Goal: Task Accomplishment & Management: Use online tool/utility

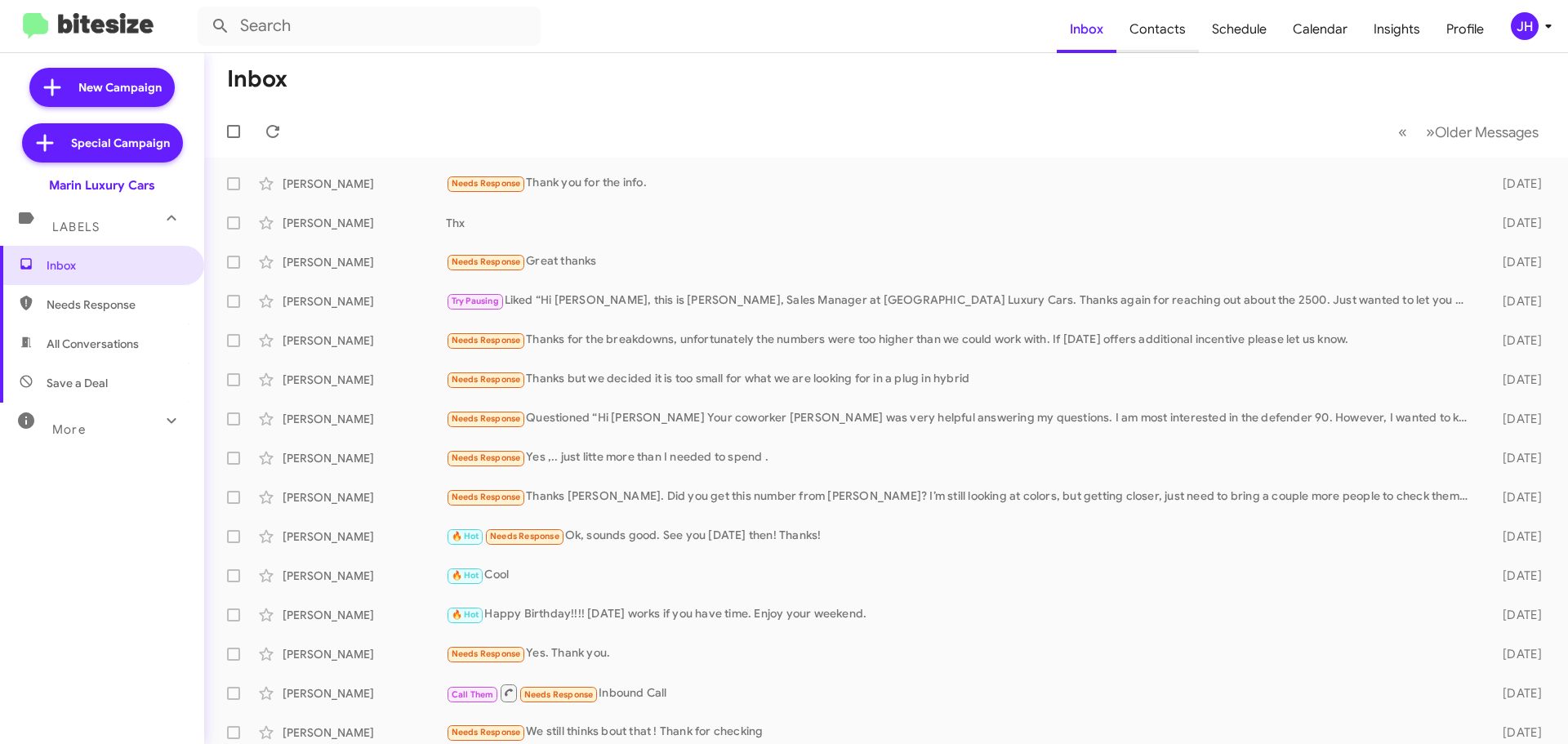
click at [1183, 38] on span "Contacts" at bounding box center [1157, 29] width 82 height 48
type input "in:groups"
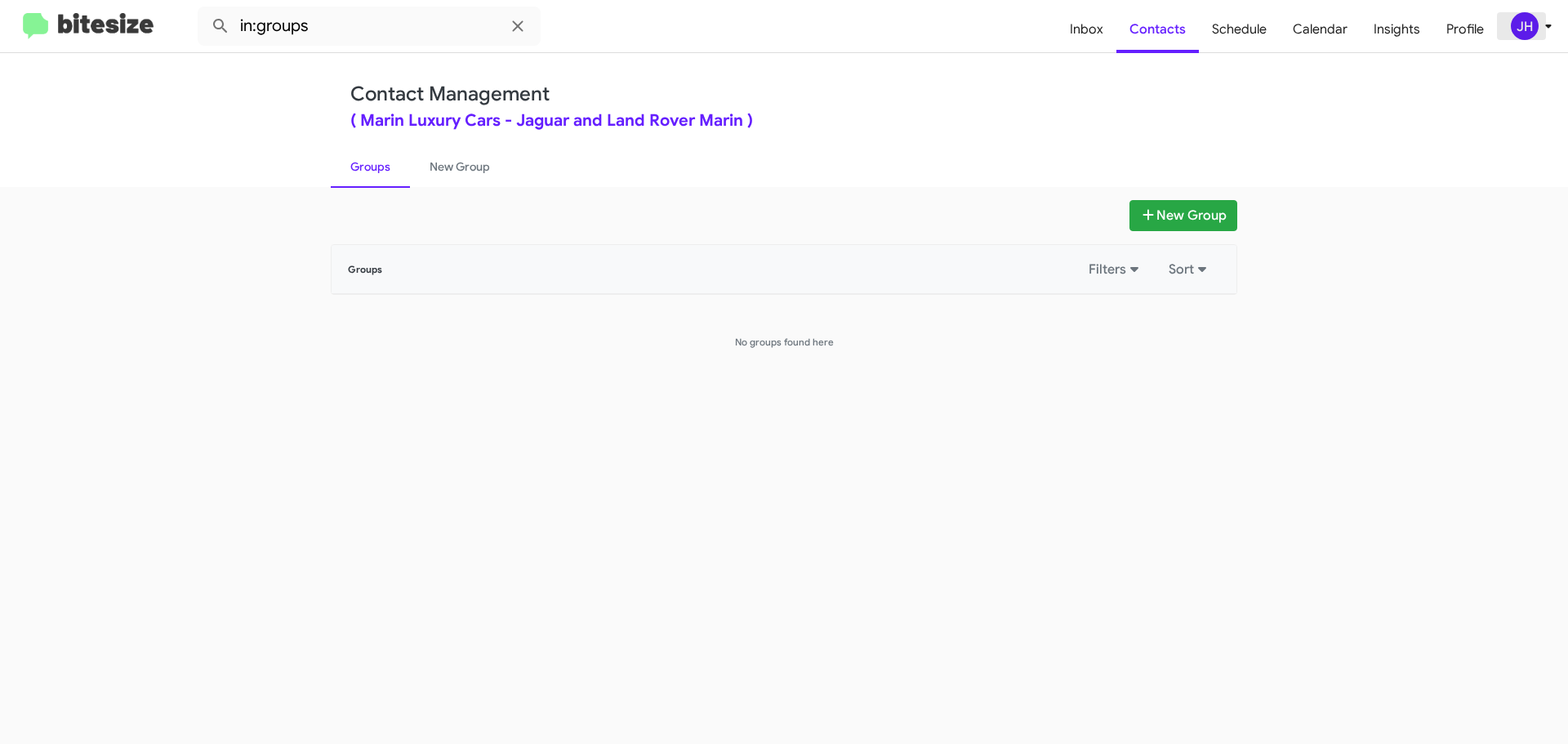
click at [1506, 22] on button "JH" at bounding box center [1523, 26] width 53 height 28
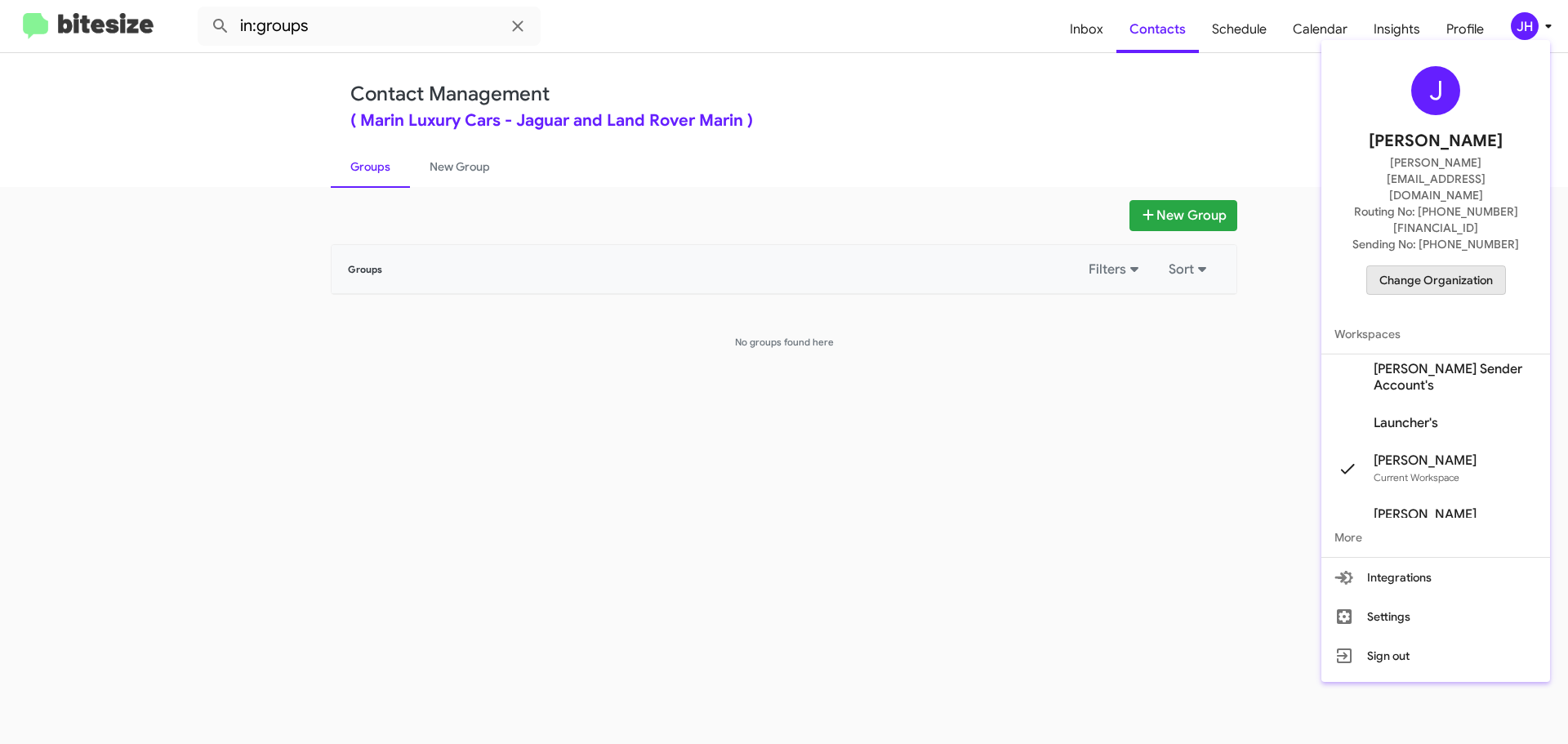
click at [1422, 266] on span "Change Organization" at bounding box center [1435, 280] width 113 height 28
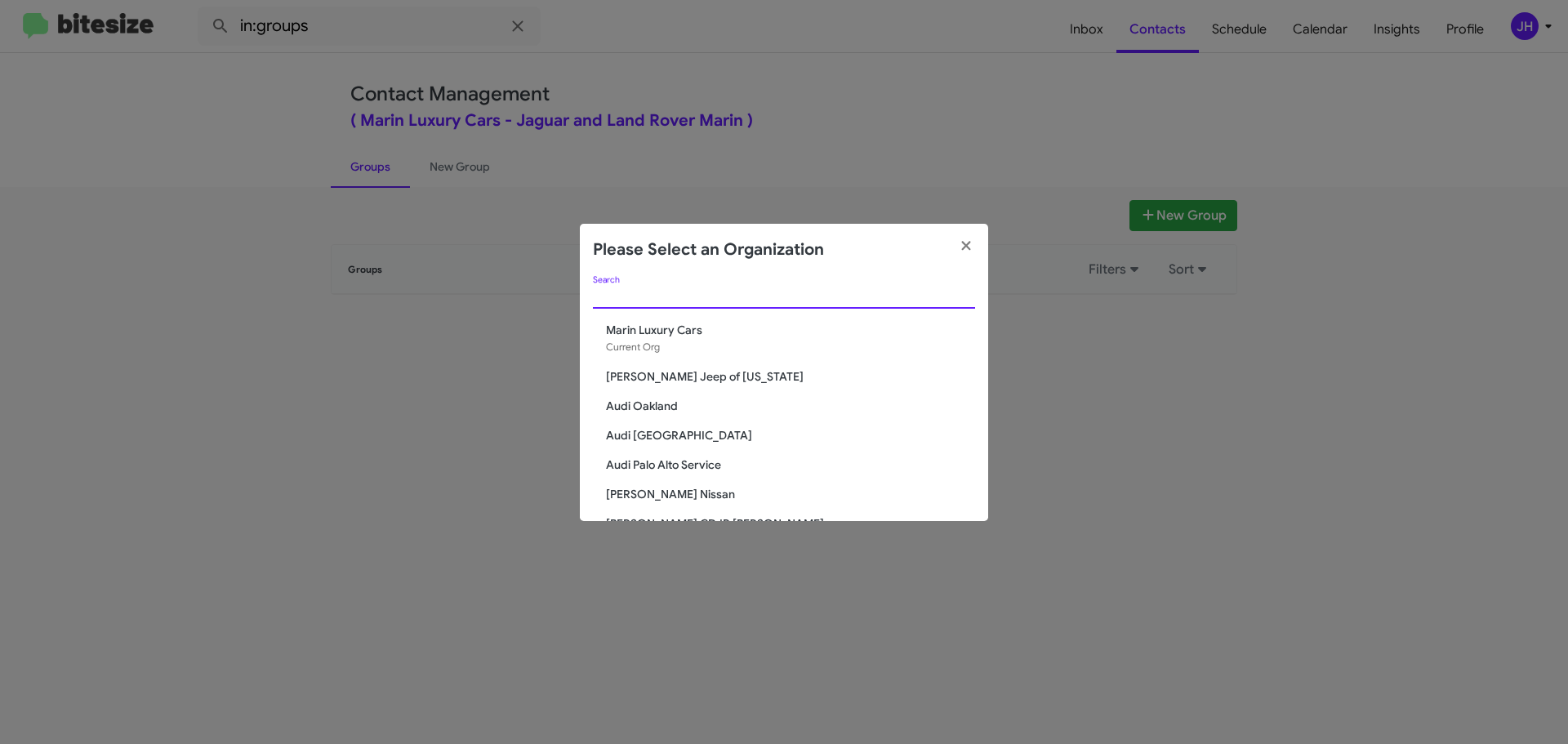
click at [629, 292] on input "Search" at bounding box center [783, 296] width 382 height 13
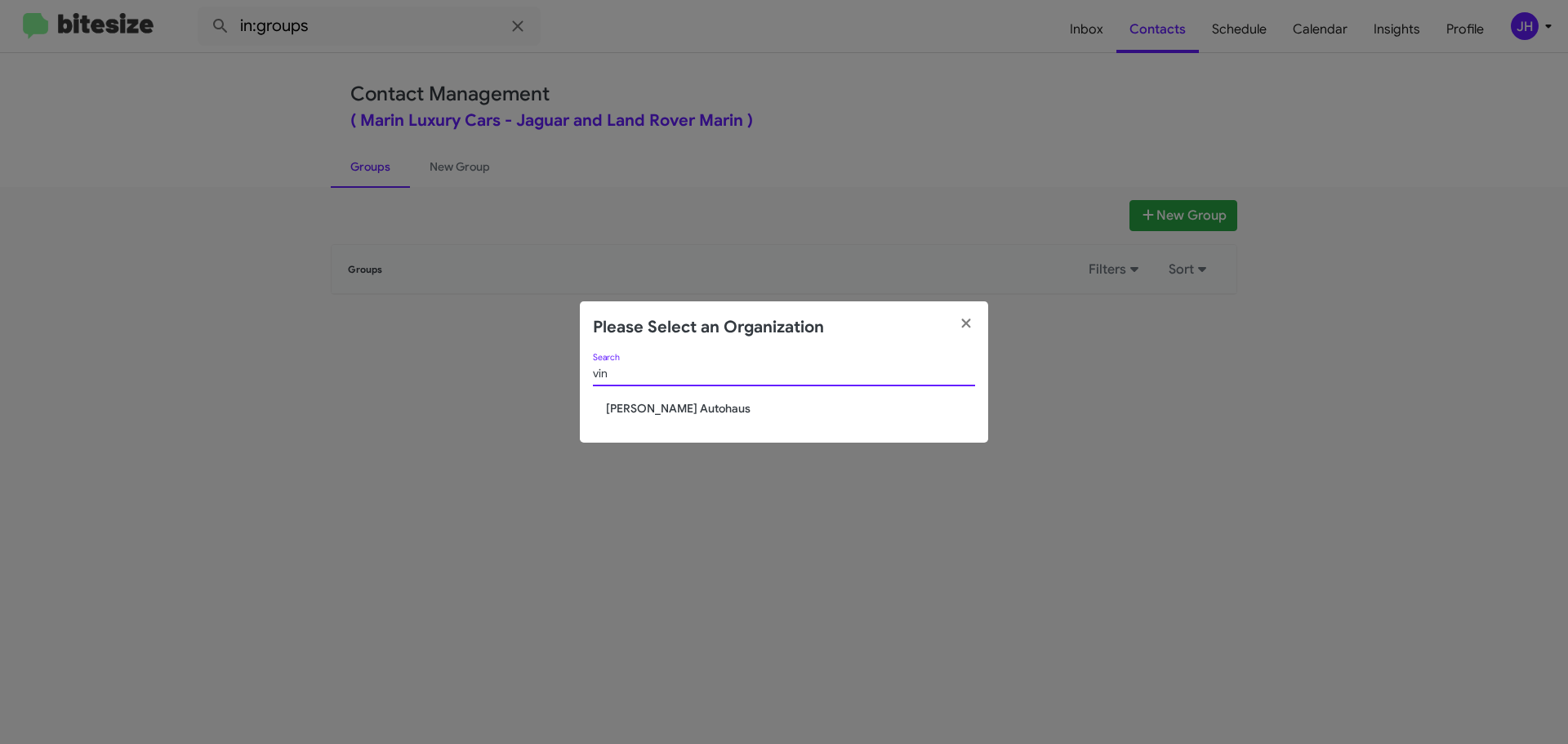
type input "vin"
click at [631, 404] on span "[PERSON_NAME] Autohaus" at bounding box center [790, 408] width 369 height 16
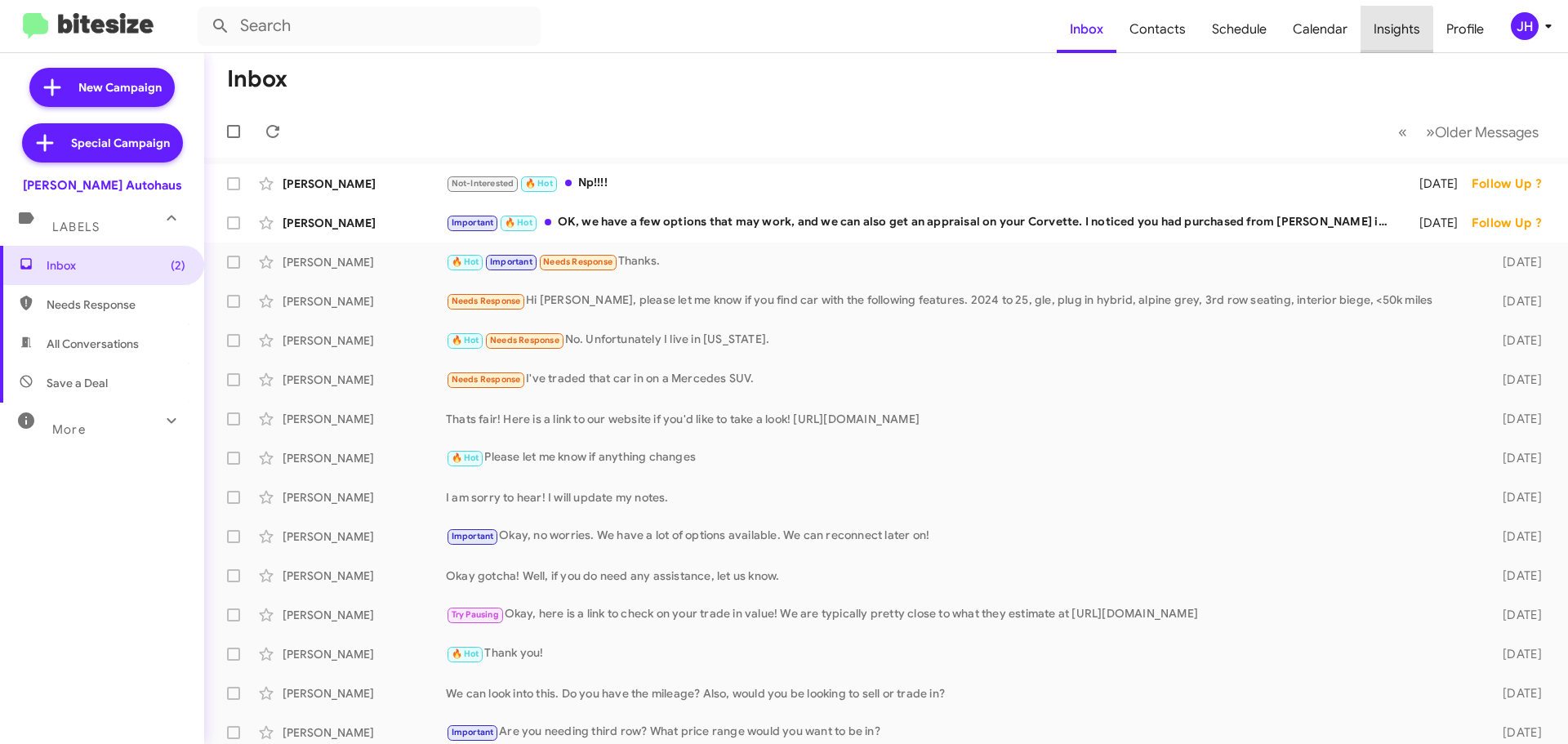
click at [1387, 38] on span "Insights" at bounding box center [1396, 29] width 73 height 48
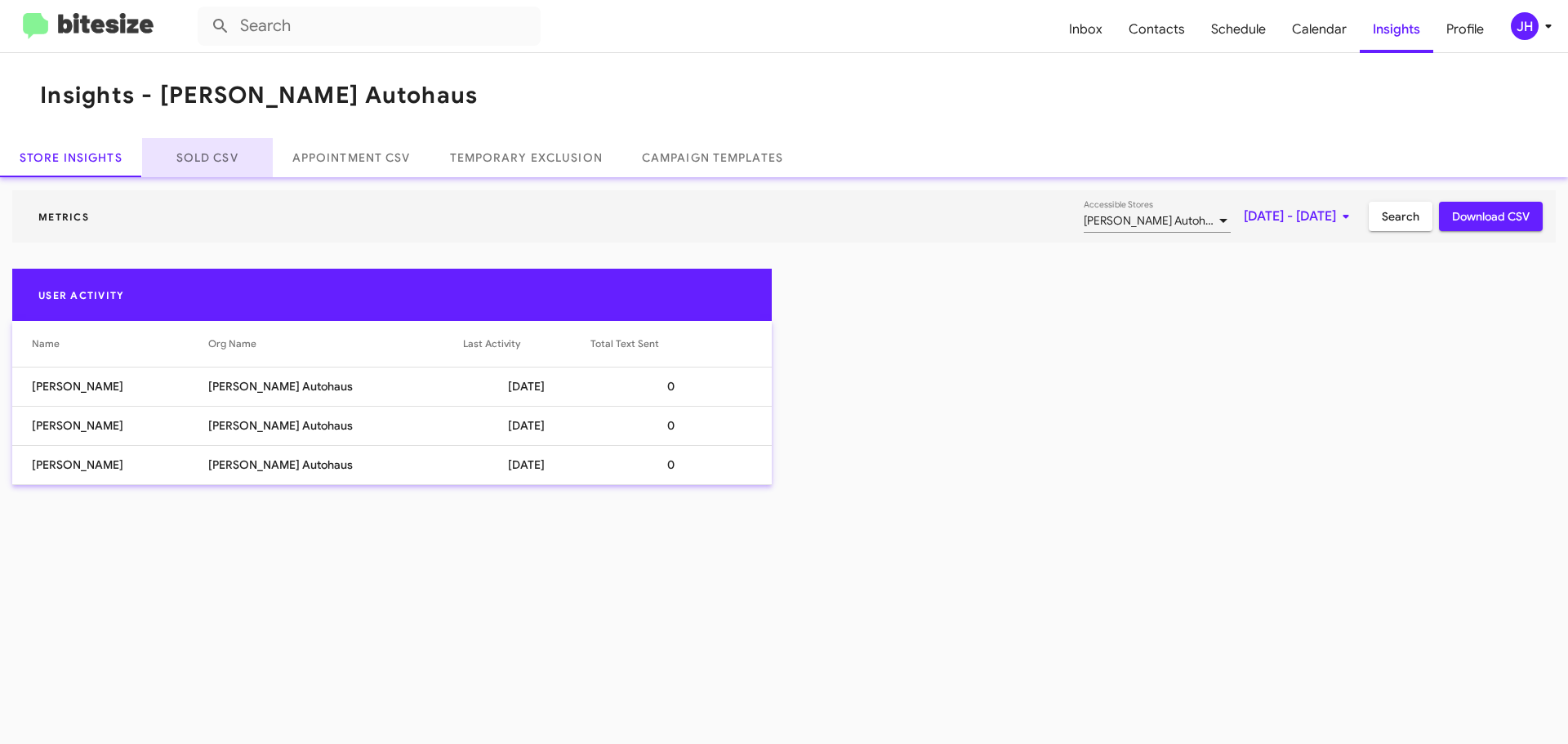
click at [232, 166] on link "Sold CSV" at bounding box center [207, 157] width 131 height 39
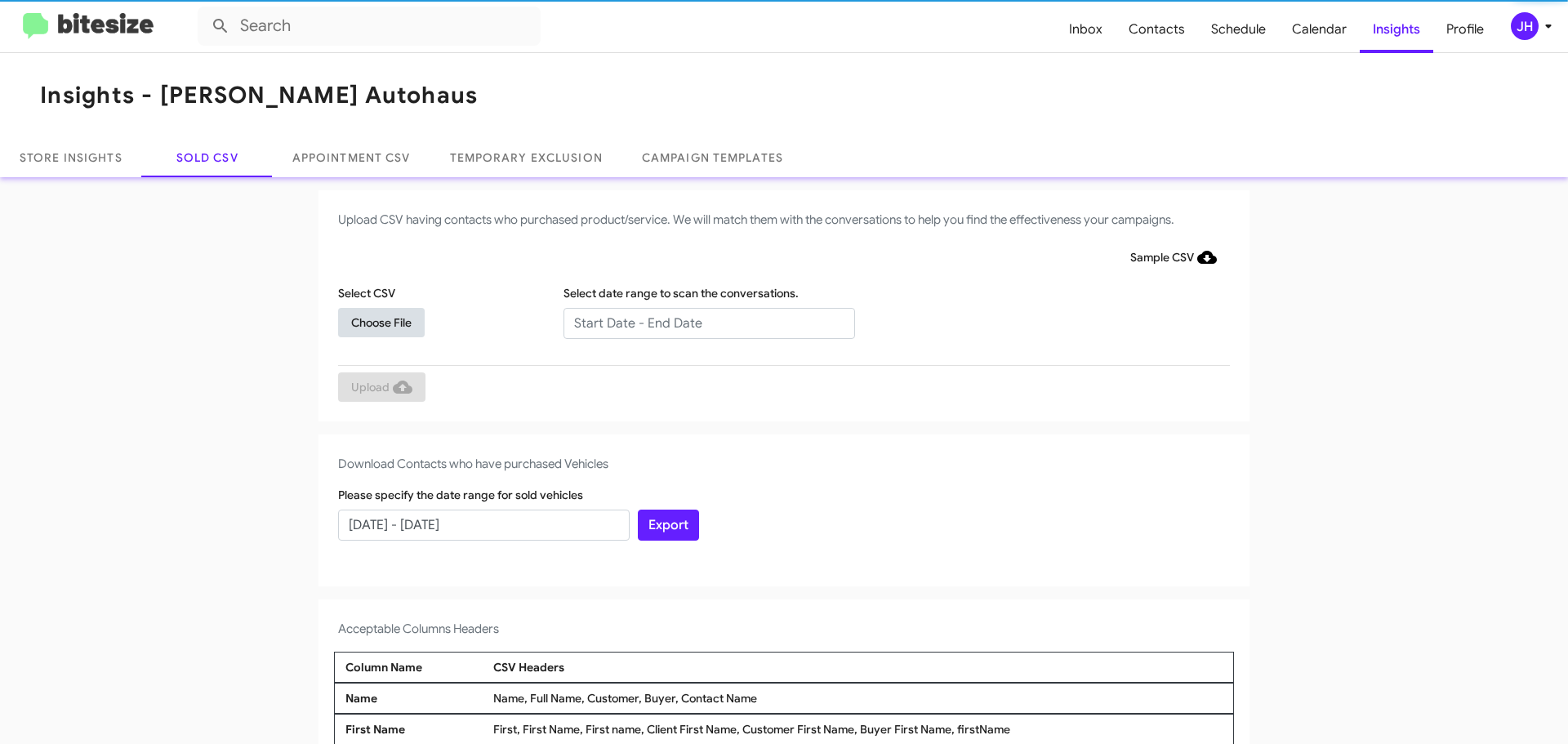
click at [387, 333] on span "Choose File" at bounding box center [381, 322] width 61 height 29
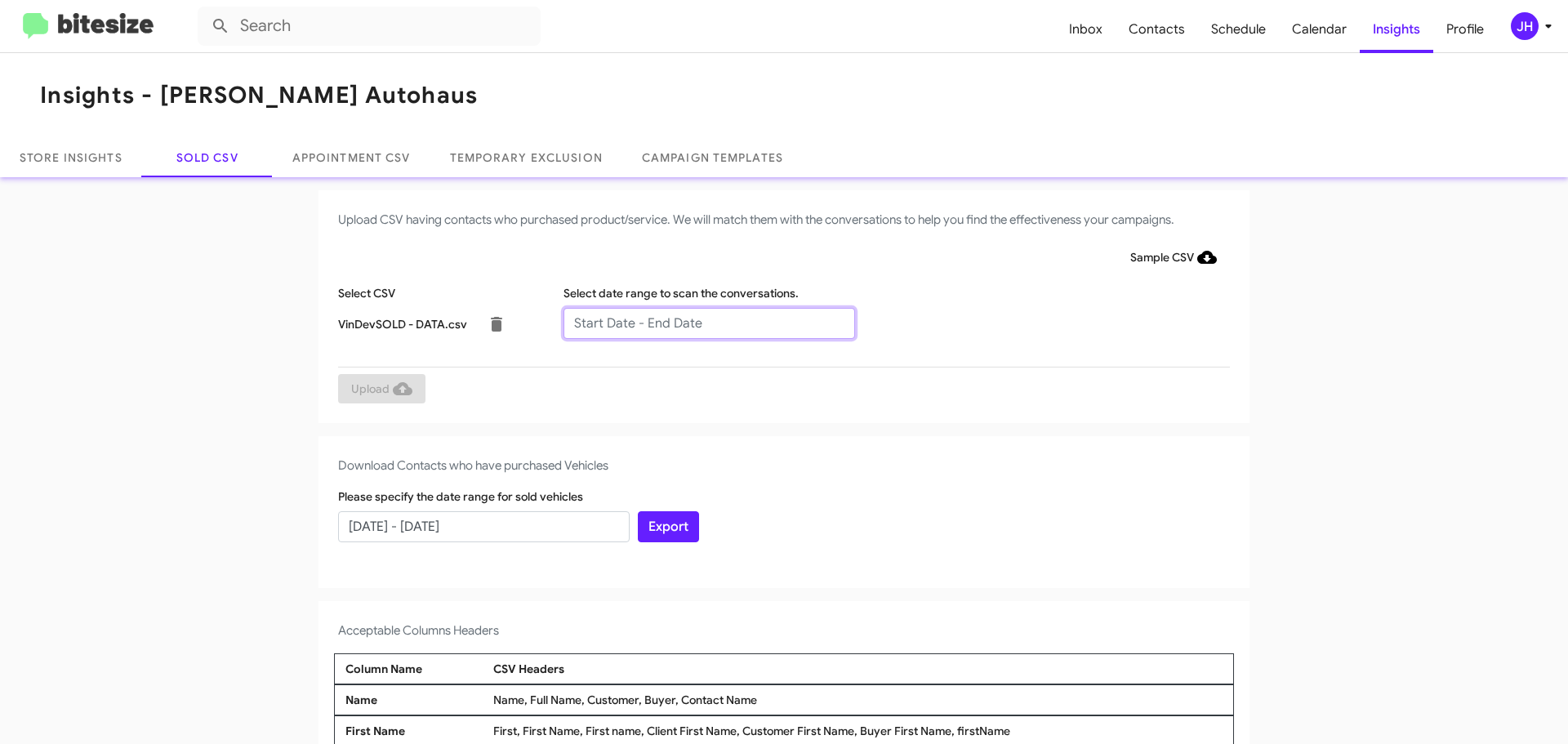
click at [614, 323] on input "text" at bounding box center [709, 323] width 291 height 31
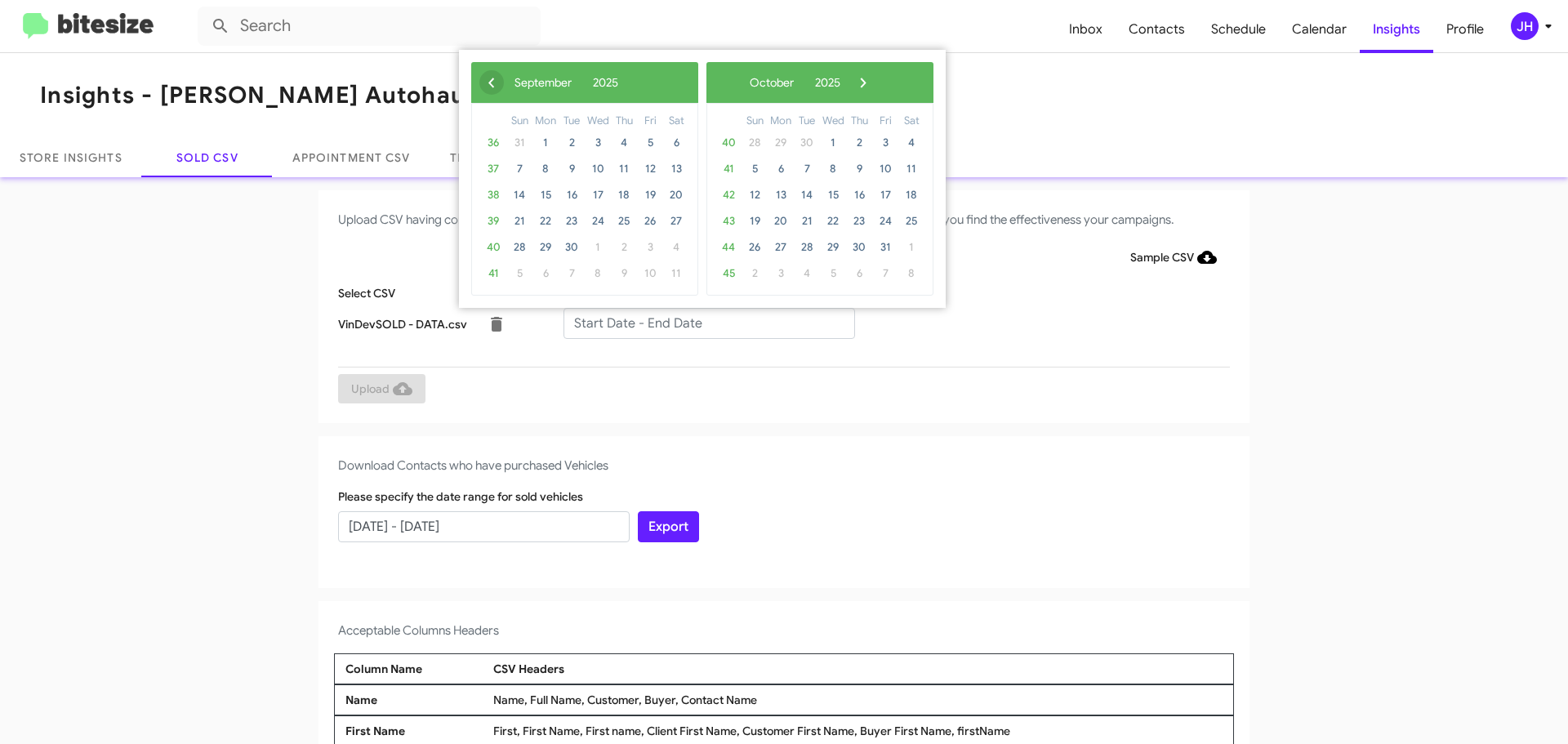
click at [485, 86] on span "‹" at bounding box center [491, 82] width 24 height 24
click at [657, 145] on span "1" at bounding box center [650, 143] width 26 height 26
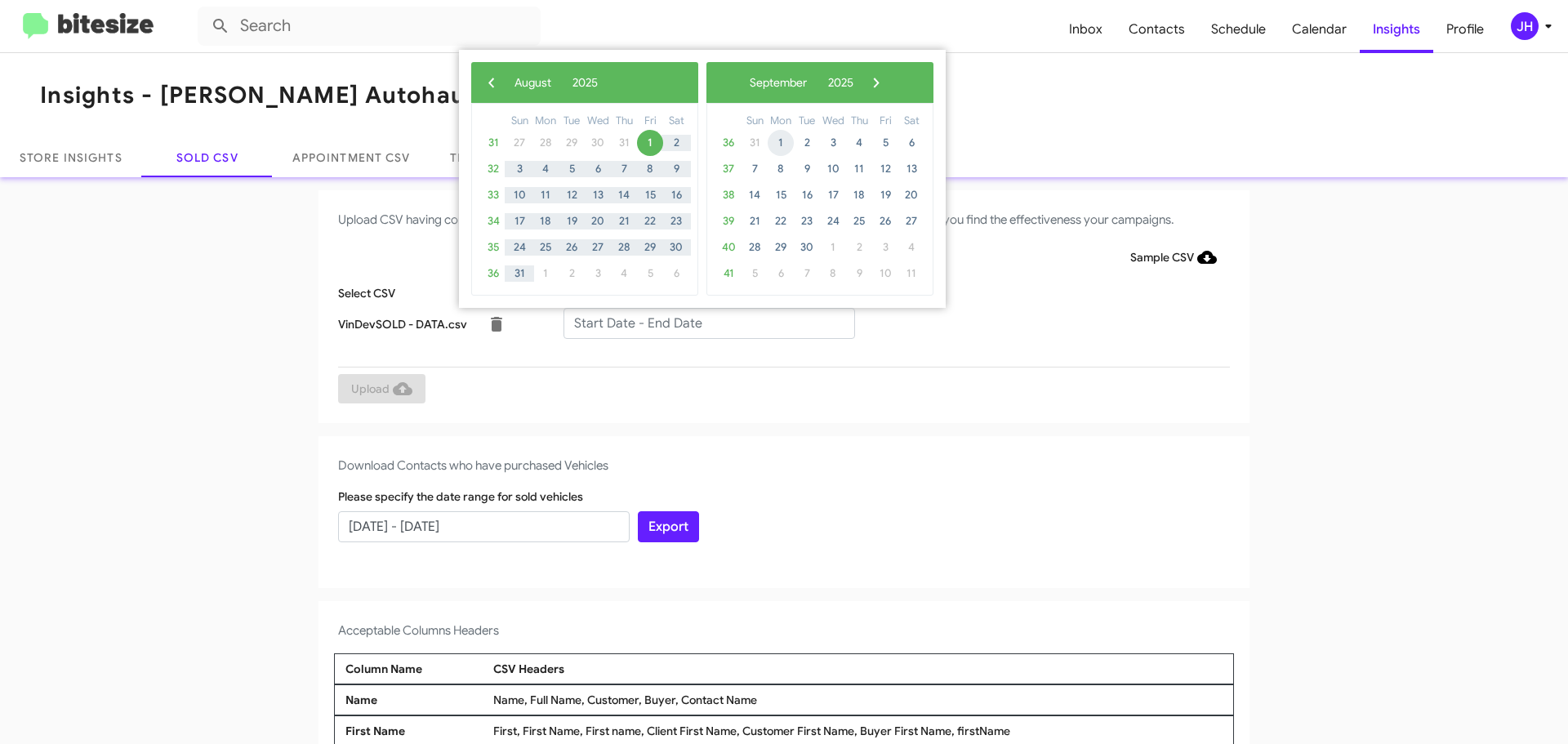
click at [782, 139] on span "1" at bounding box center [781, 143] width 26 height 26
type input "08/01/2025 - 09/01/2025"
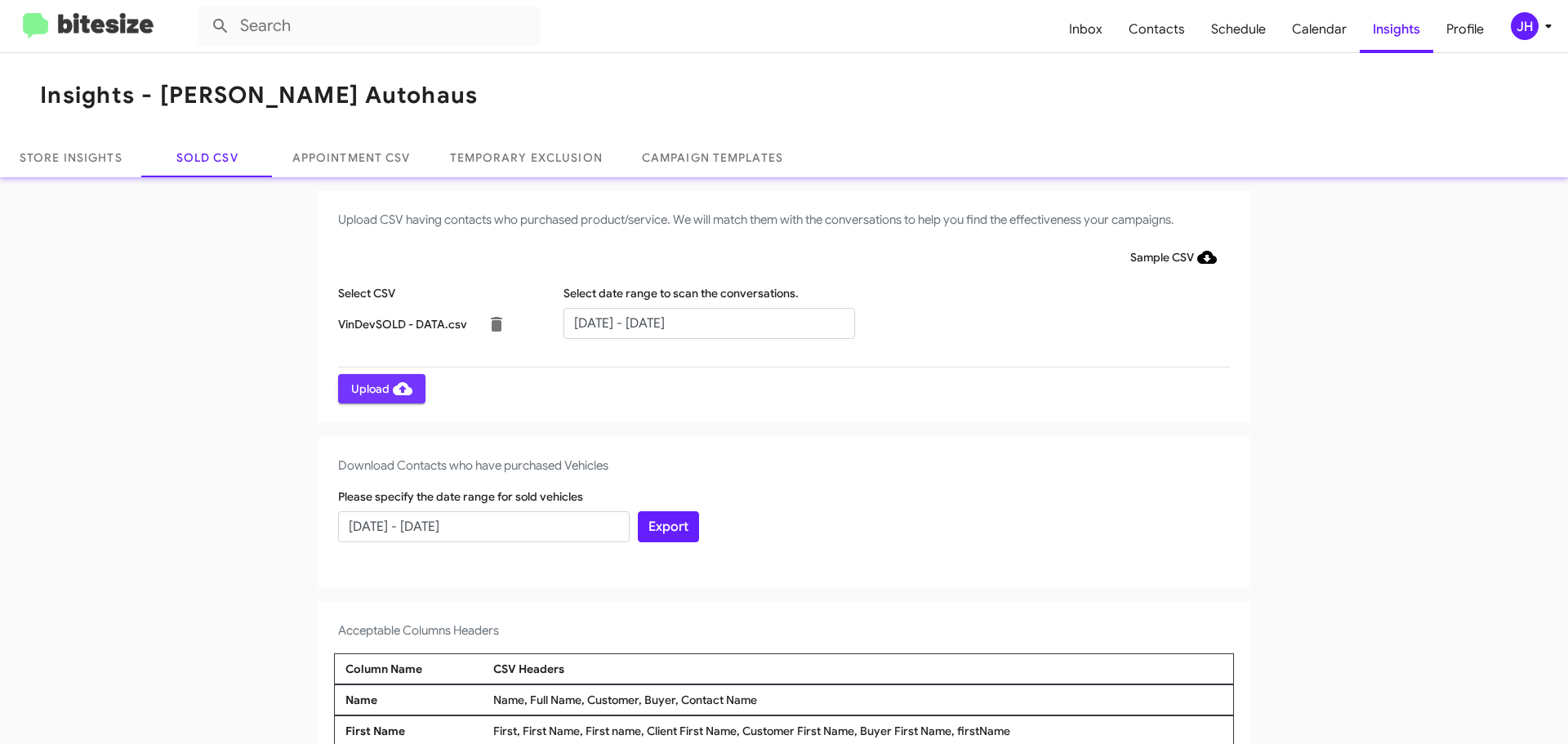
click at [411, 403] on button "Upload" at bounding box center [381, 389] width 87 height 29
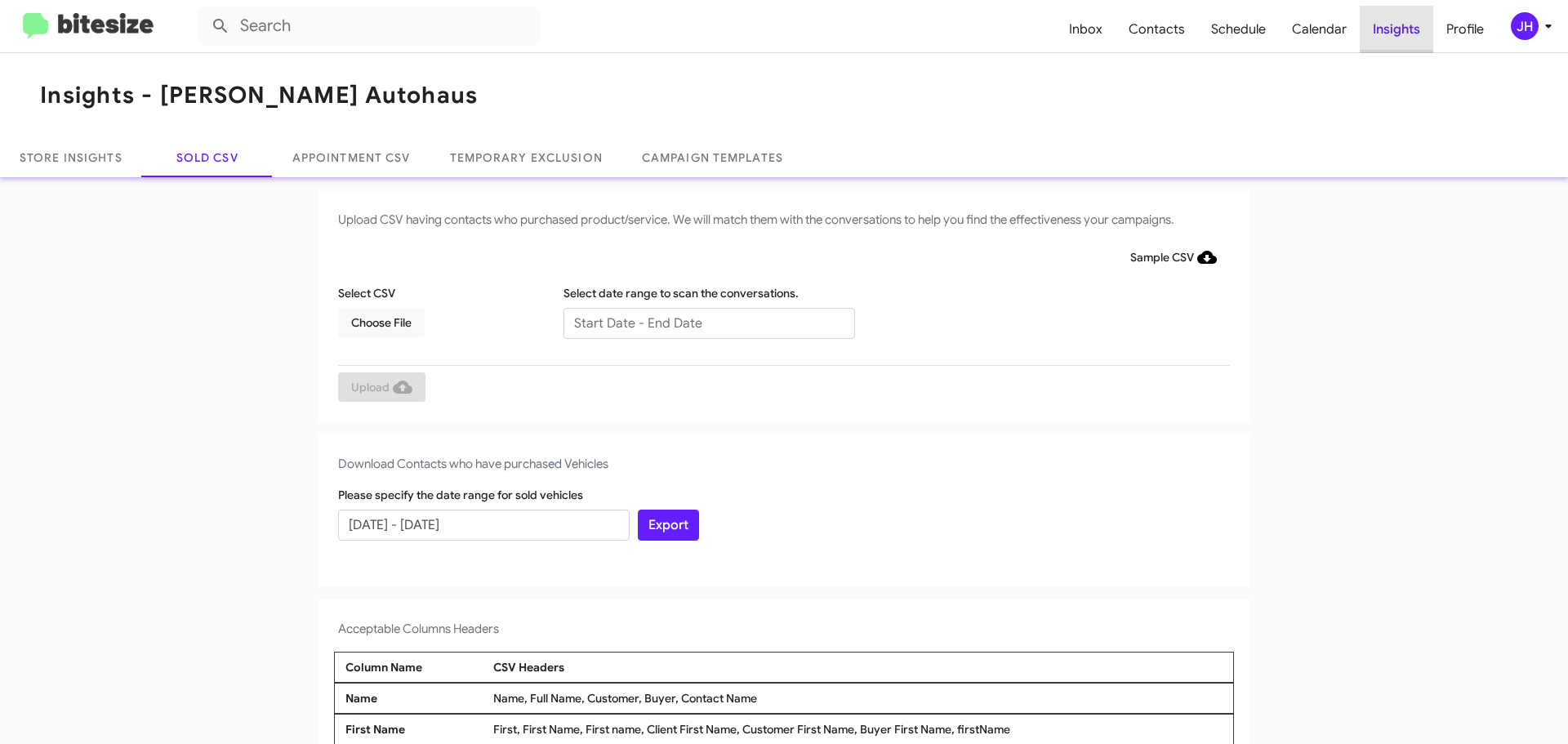
click at [1383, 36] on span "Insights" at bounding box center [1396, 29] width 74 height 48
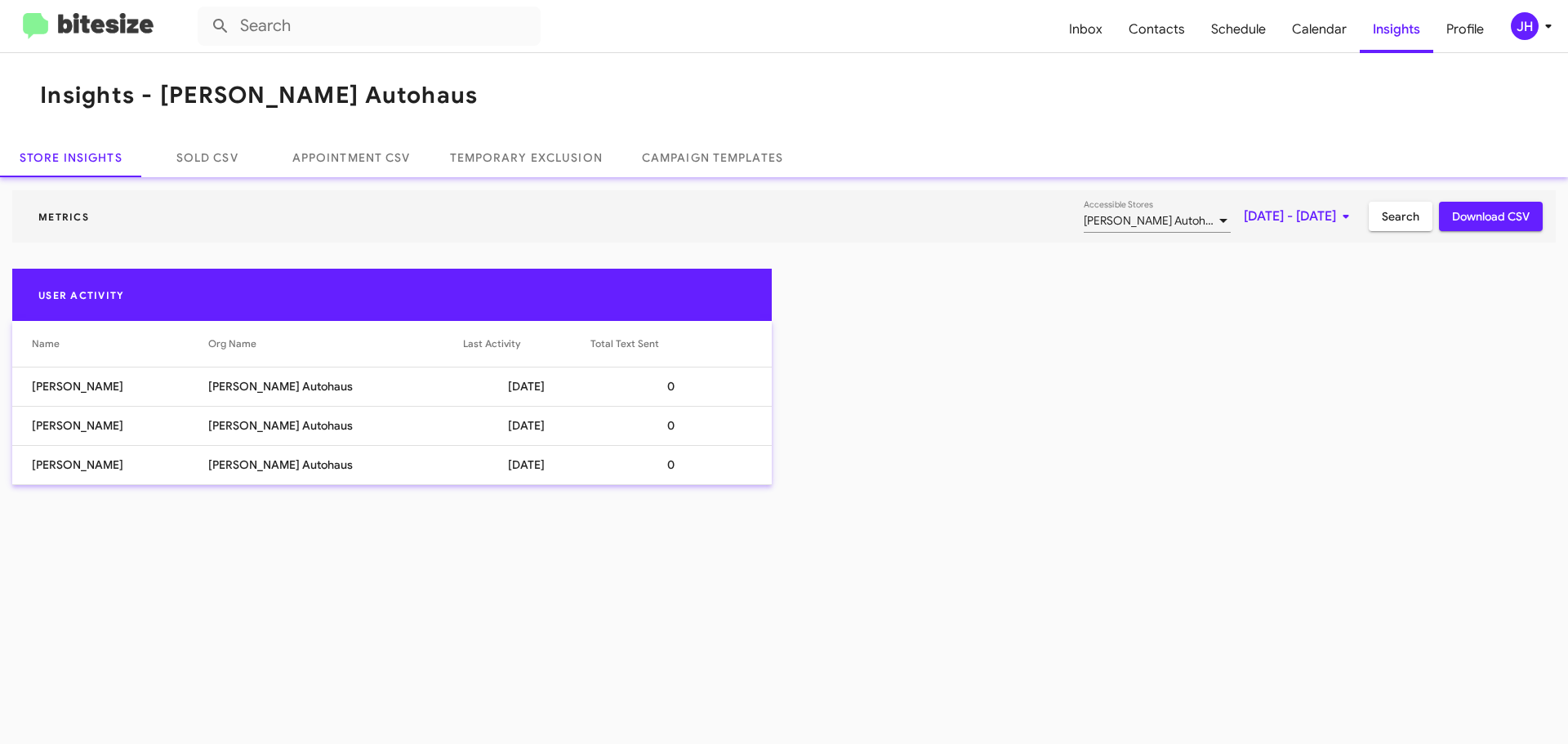
click at [1285, 217] on span "Sep 1, 2025 - Sep 1, 2025" at bounding box center [1299, 217] width 112 height 29
click at [1319, 279] on button "Previous month" at bounding box center [1316, 272] width 33 height 33
click at [1299, 344] on div "1" at bounding box center [1313, 346] width 29 height 29
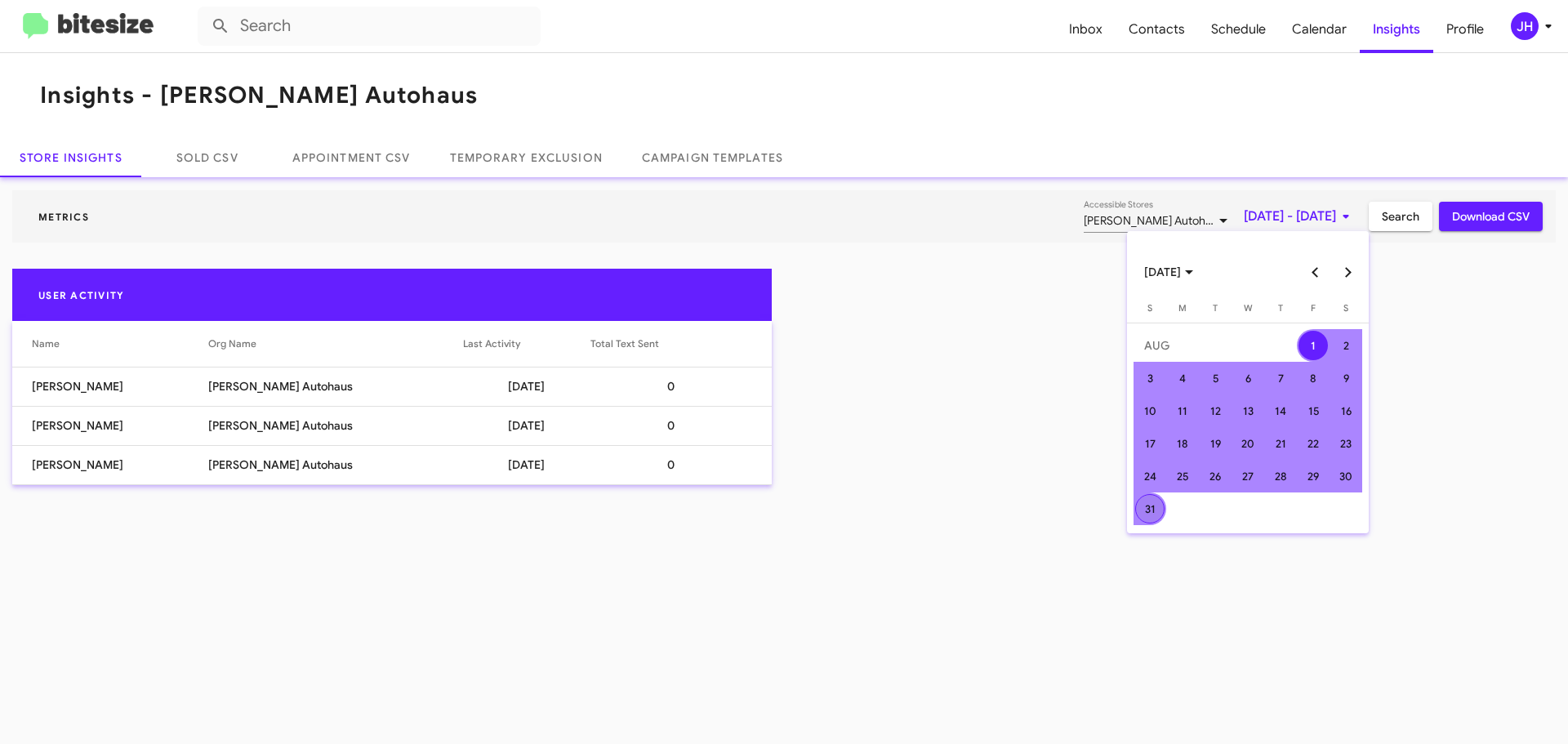
click at [1157, 504] on div "31" at bounding box center [1150, 508] width 29 height 29
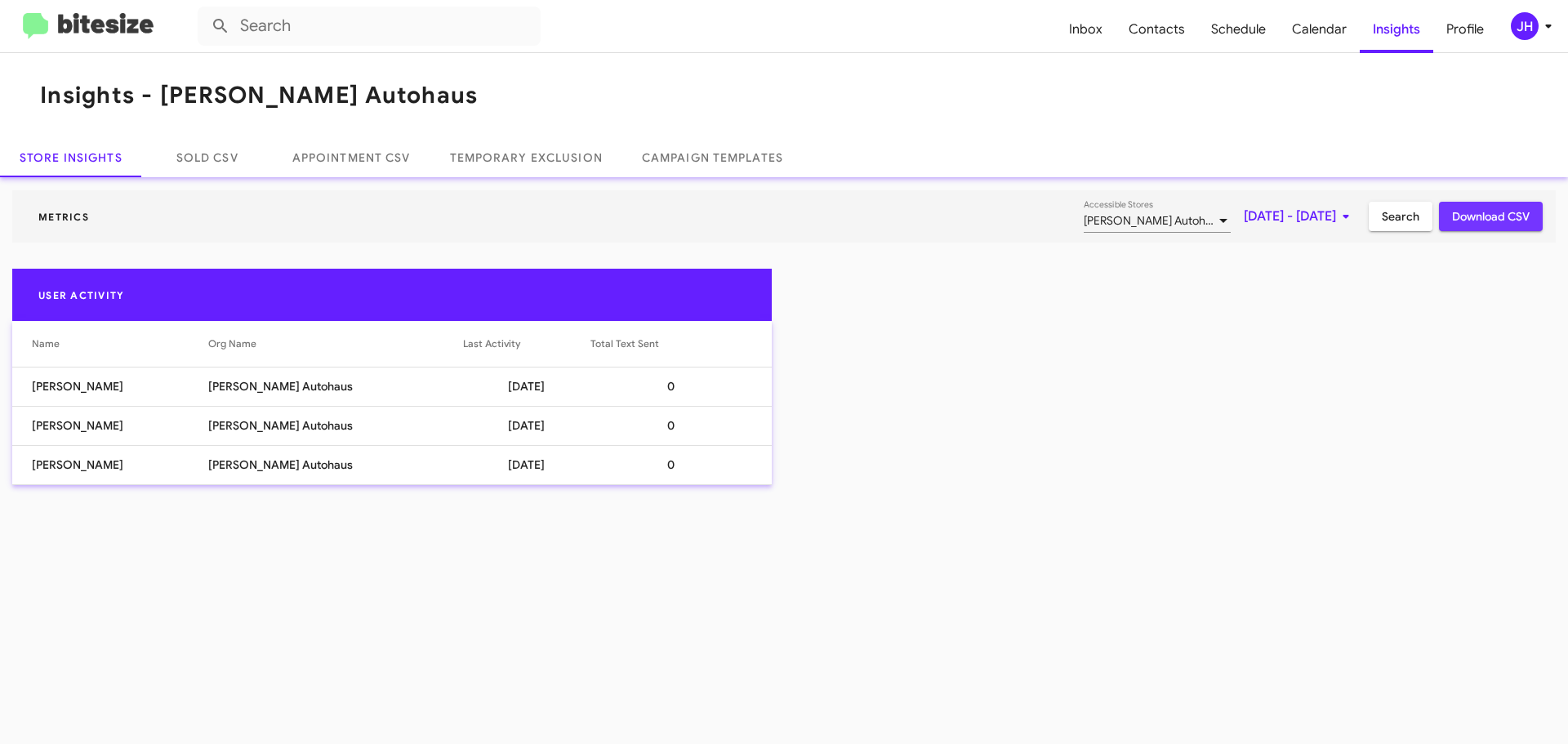
click at [1518, 215] on span "Download CSV" at bounding box center [1491, 217] width 78 height 29
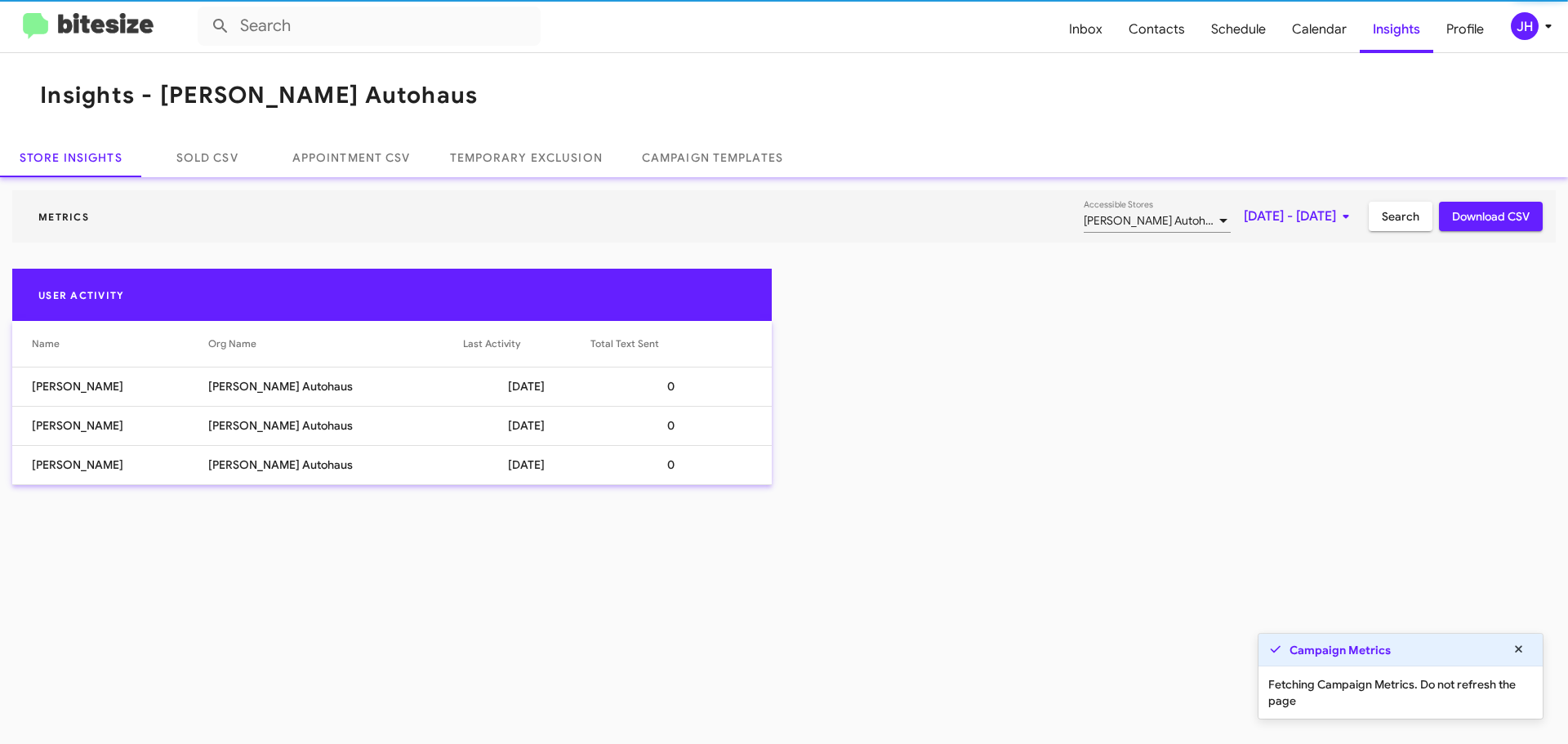
click at [1401, 220] on span "Search" at bounding box center [1400, 217] width 37 height 29
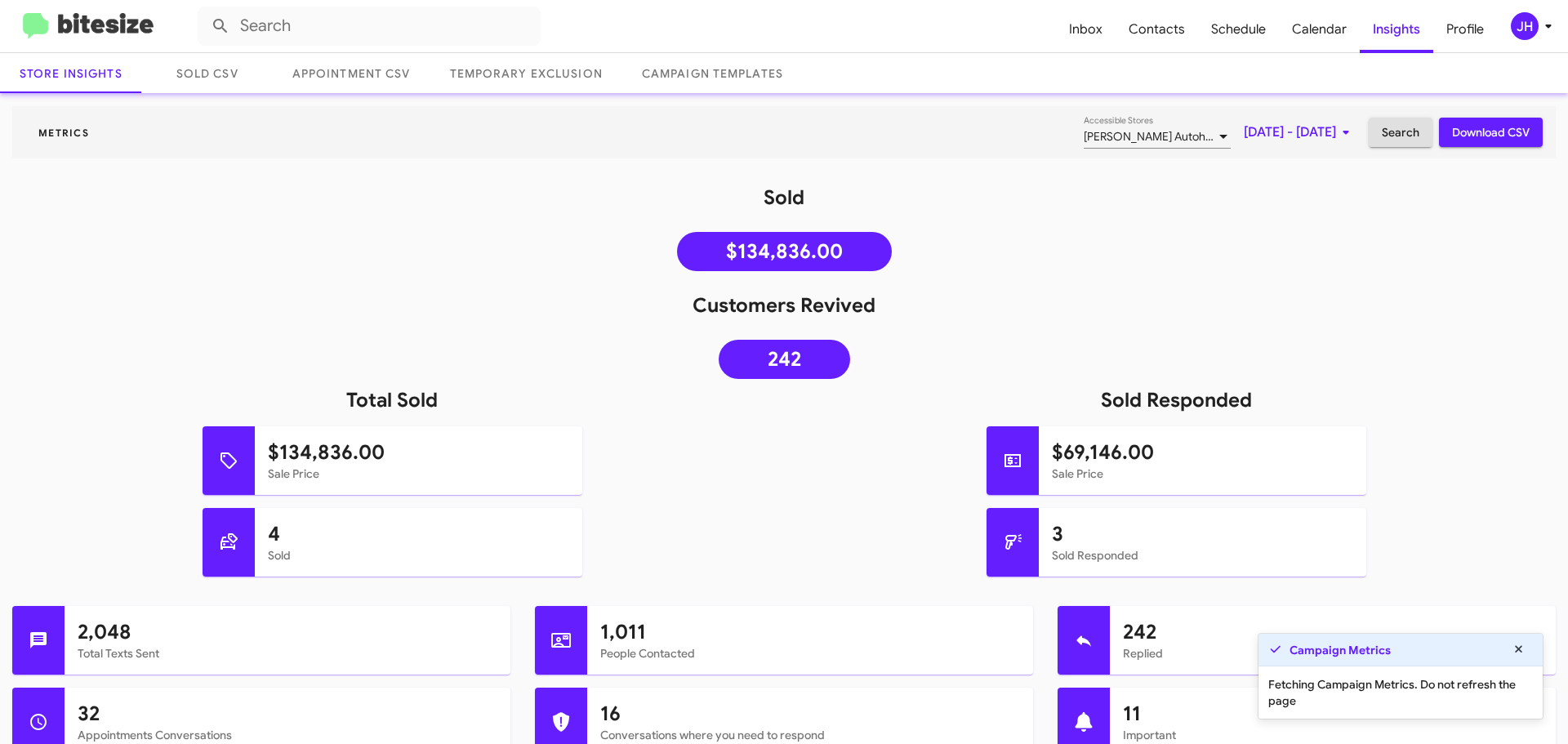
scroll to position [81, 0]
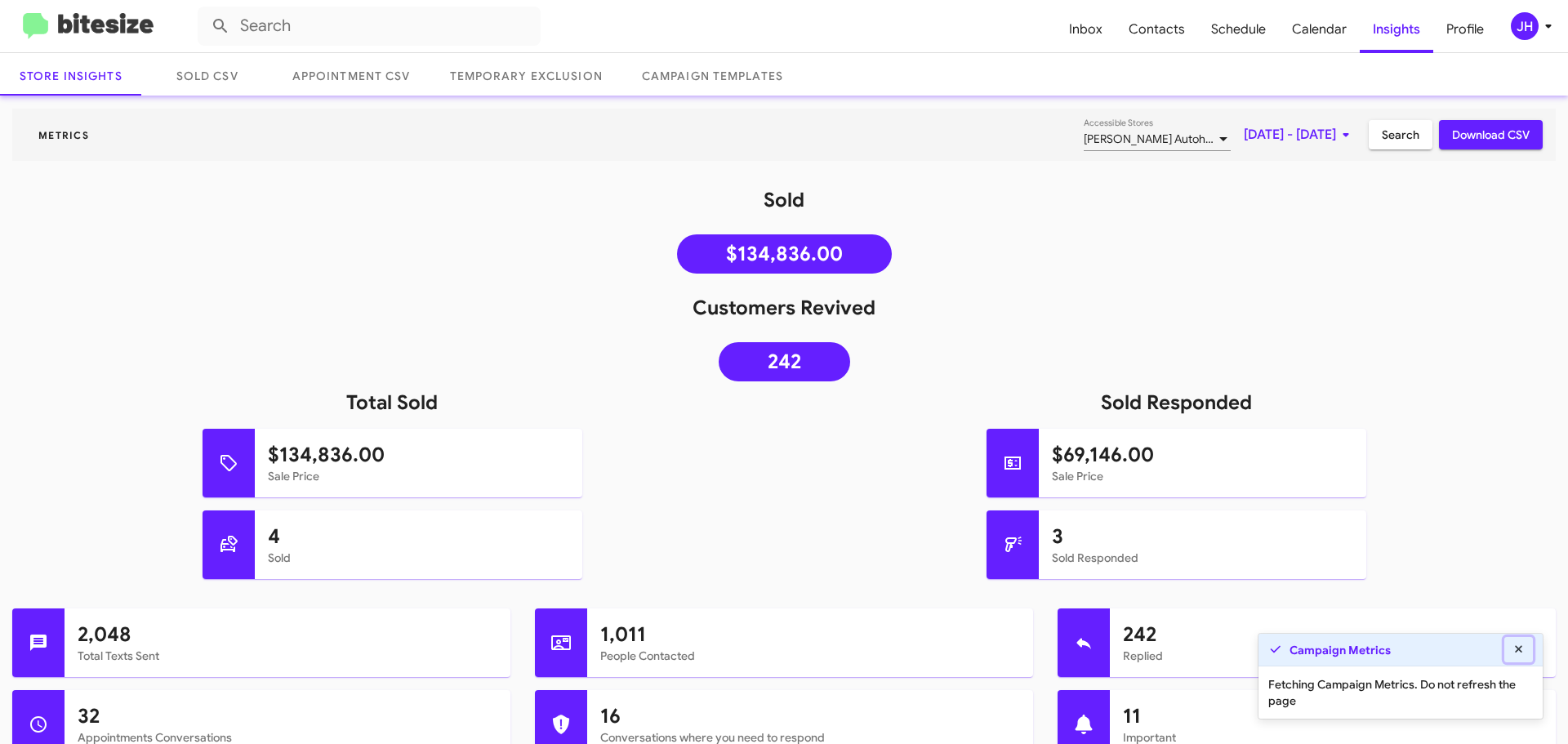
click at [1522, 655] on fa-icon at bounding box center [1519, 649] width 15 height 15
